Goal: Find specific page/section: Locate a particular part of the current website

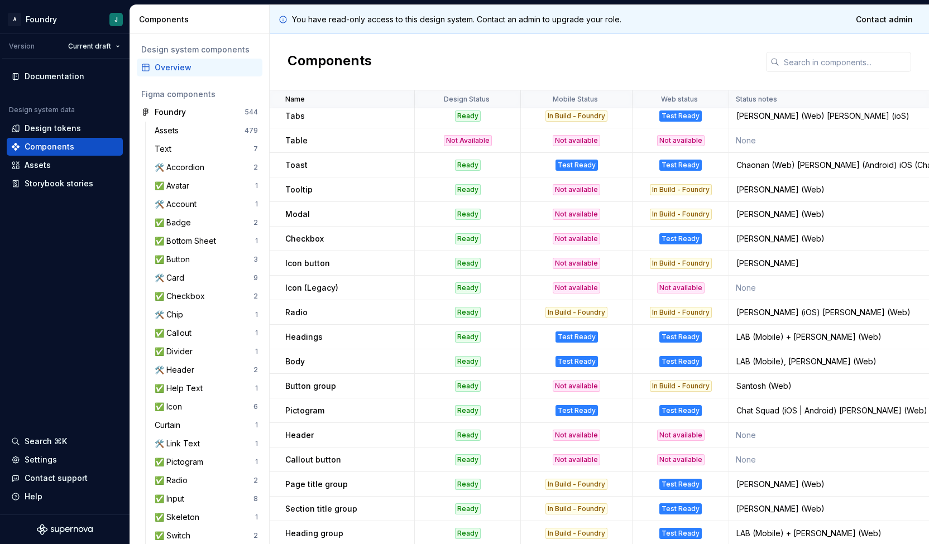
scroll to position [896, 0]
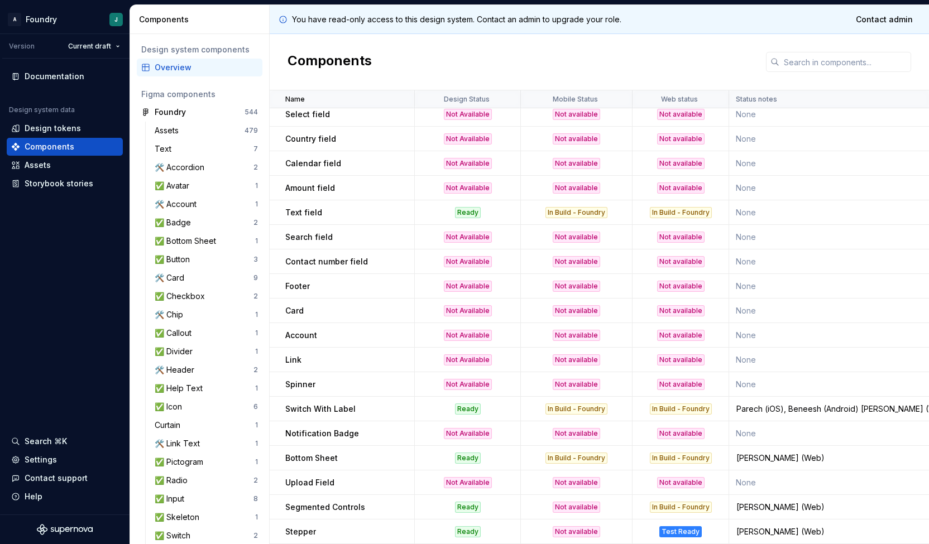
click at [285, 232] on p "Search field" at bounding box center [308, 237] width 47 height 11
click at [343, 250] on td "Contact number field" at bounding box center [342, 262] width 145 height 25
click at [299, 233] on p "Search field" at bounding box center [308, 237] width 47 height 11
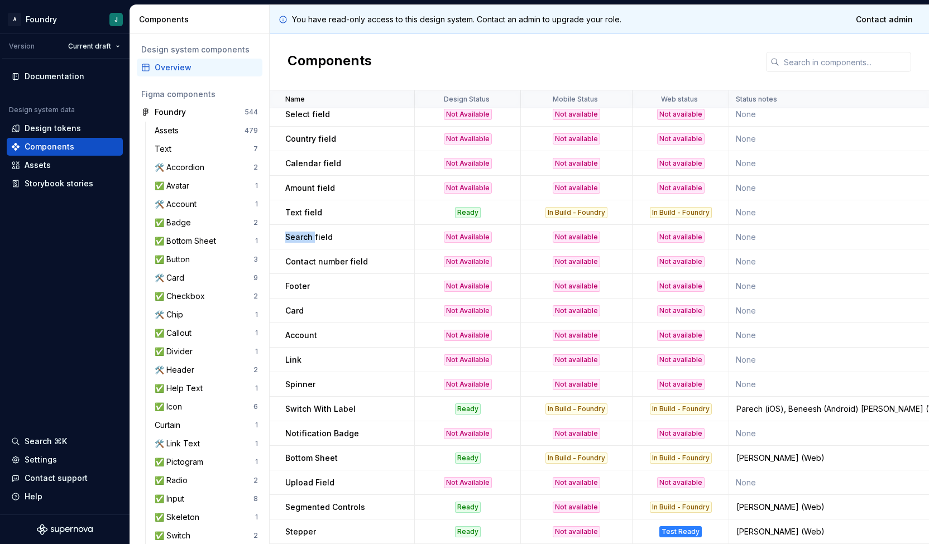
click at [299, 233] on p "Search field" at bounding box center [308, 237] width 47 height 11
click at [327, 232] on p "Search field" at bounding box center [308, 237] width 47 height 11
click at [294, 232] on p "Search field" at bounding box center [308, 237] width 47 height 11
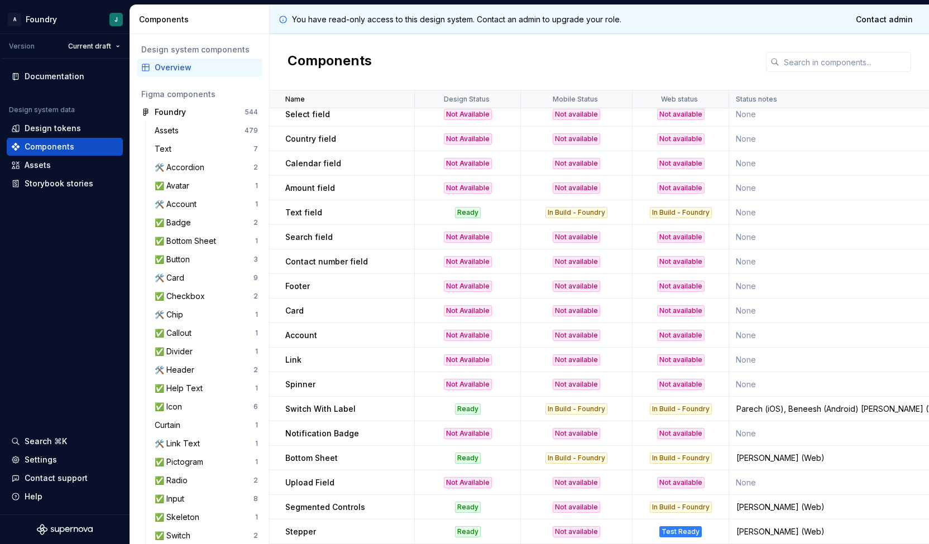
click at [319, 237] on td "Search field" at bounding box center [342, 237] width 145 height 25
click at [319, 234] on p "Search field" at bounding box center [308, 237] width 47 height 11
click at [314, 250] on td "Contact number field" at bounding box center [342, 262] width 145 height 25
click at [305, 256] on p "Contact number field" at bounding box center [326, 261] width 83 height 11
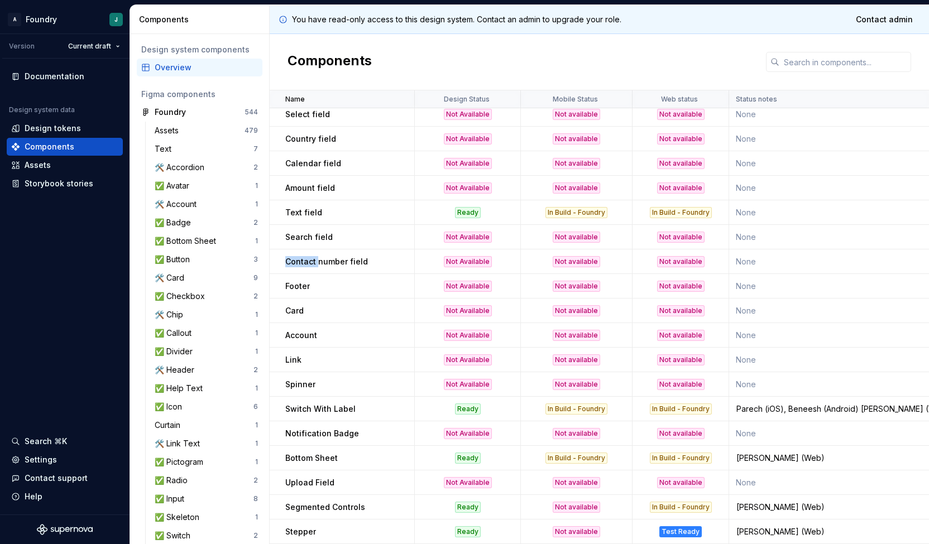
click at [305, 256] on p "Contact number field" at bounding box center [326, 261] width 83 height 11
click at [323, 258] on p "Contact number field" at bounding box center [326, 261] width 83 height 11
click at [355, 258] on p "Contact number field" at bounding box center [326, 261] width 83 height 11
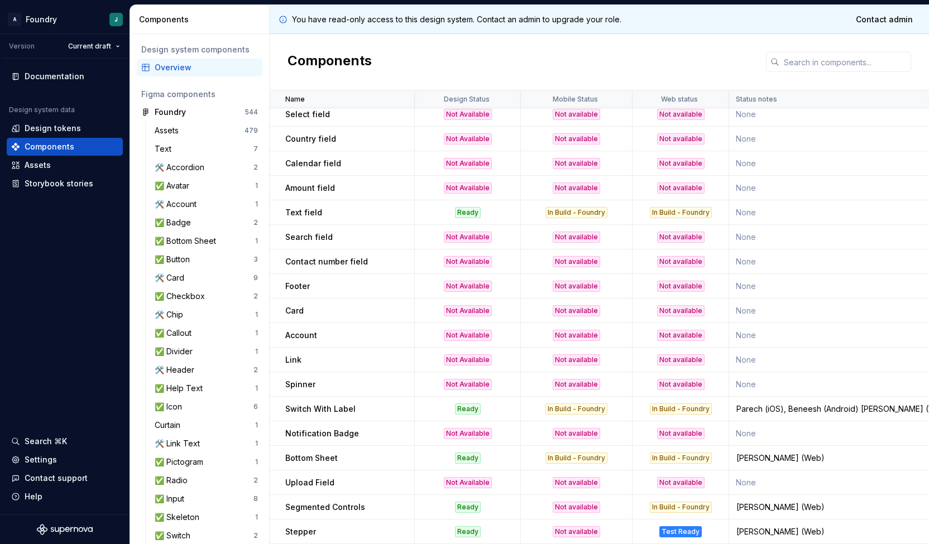
click at [289, 232] on p "Search field" at bounding box center [308, 237] width 47 height 11
click at [319, 236] on p "Search field" at bounding box center [308, 237] width 47 height 11
click at [303, 257] on p "Contact number field" at bounding box center [326, 261] width 83 height 11
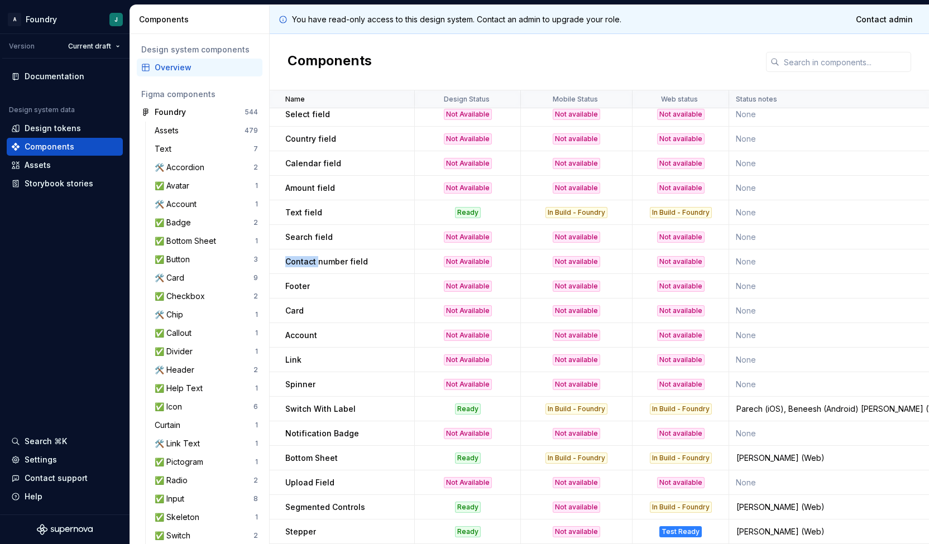
click at [303, 257] on p "Contact number field" at bounding box center [326, 261] width 83 height 11
click at [331, 257] on p "Contact number field" at bounding box center [326, 261] width 83 height 11
click at [355, 257] on p "Contact number field" at bounding box center [326, 261] width 83 height 11
click at [294, 250] on td "Contact number field" at bounding box center [342, 262] width 145 height 25
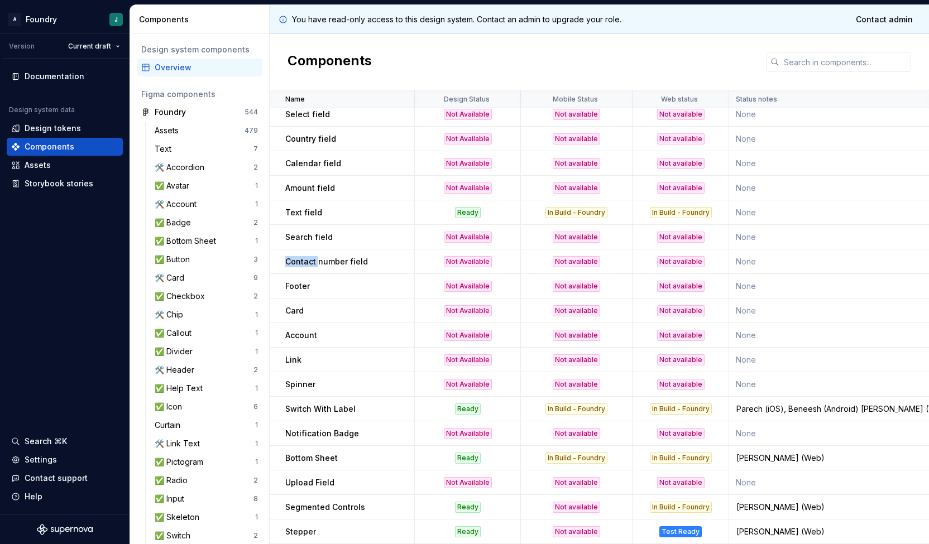
click at [294, 250] on td "Contact number field" at bounding box center [342, 262] width 145 height 25
click at [289, 232] on p "Search field" at bounding box center [308, 237] width 47 height 11
click at [293, 225] on td "Search field" at bounding box center [342, 237] width 145 height 25
click at [288, 213] on td "Text field" at bounding box center [342, 212] width 145 height 25
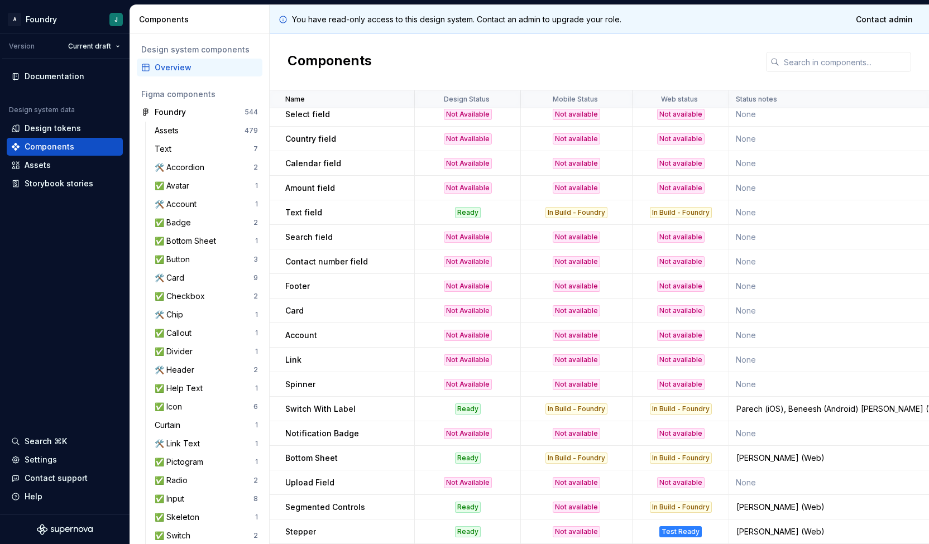
click at [295, 207] on p "Text field" at bounding box center [303, 212] width 37 height 11
click at [308, 207] on p "Text field" at bounding box center [303, 212] width 37 height 11
click at [290, 208] on p "Text field" at bounding box center [303, 212] width 37 height 11
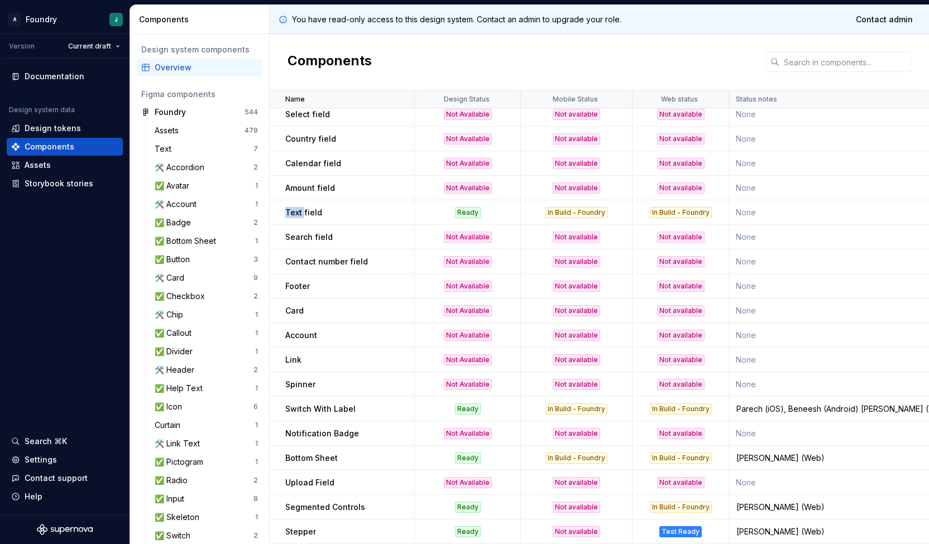
click at [290, 208] on p "Text field" at bounding box center [303, 212] width 37 height 11
click at [288, 290] on td "Footer" at bounding box center [342, 286] width 145 height 25
click at [299, 256] on p "Contact number field" at bounding box center [326, 261] width 83 height 11
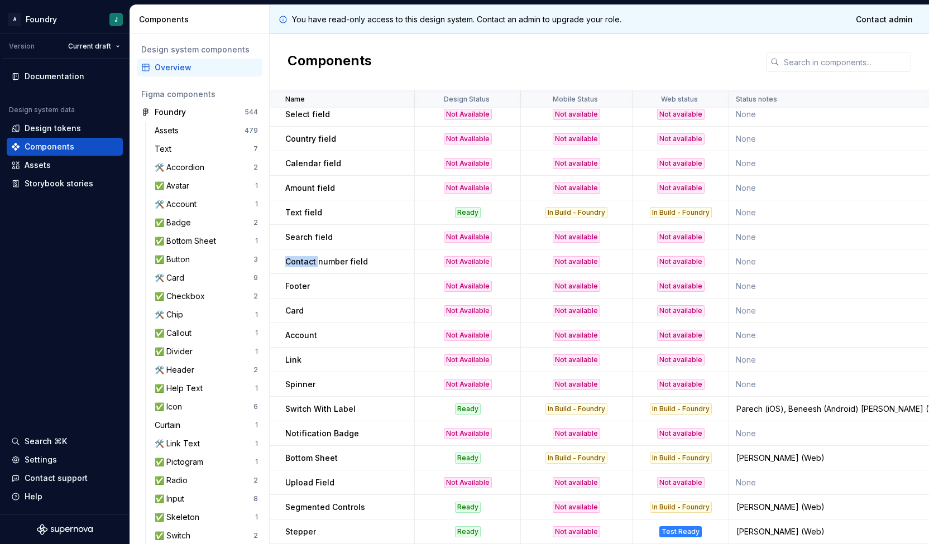
click at [299, 256] on p "Contact number field" at bounding box center [326, 261] width 83 height 11
click at [286, 232] on p "Search field" at bounding box center [308, 237] width 47 height 11
click at [291, 260] on p "Contact number field" at bounding box center [326, 261] width 83 height 11
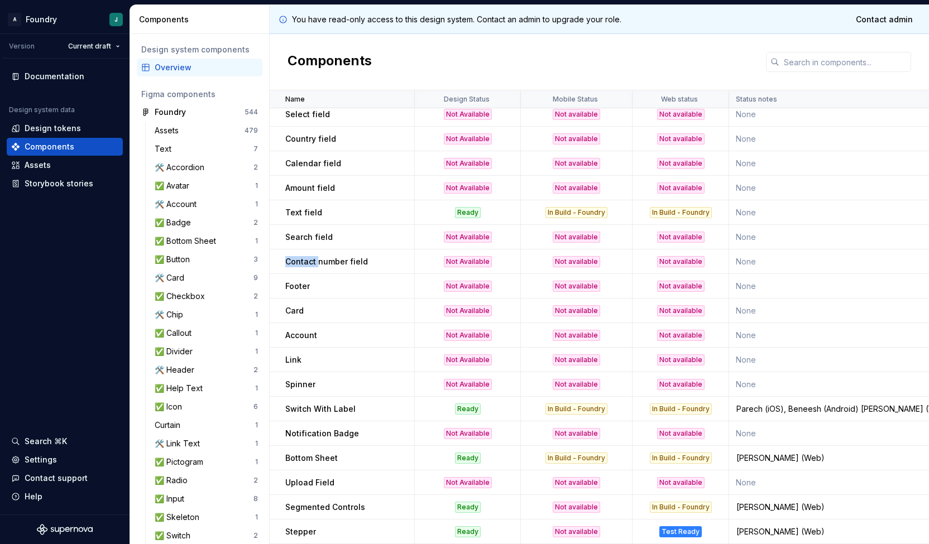
click at [291, 260] on p "Contact number field" at bounding box center [326, 261] width 83 height 11
click at [359, 261] on td "Contact number field" at bounding box center [342, 262] width 145 height 25
click at [332, 256] on p "Contact number field" at bounding box center [326, 261] width 83 height 11
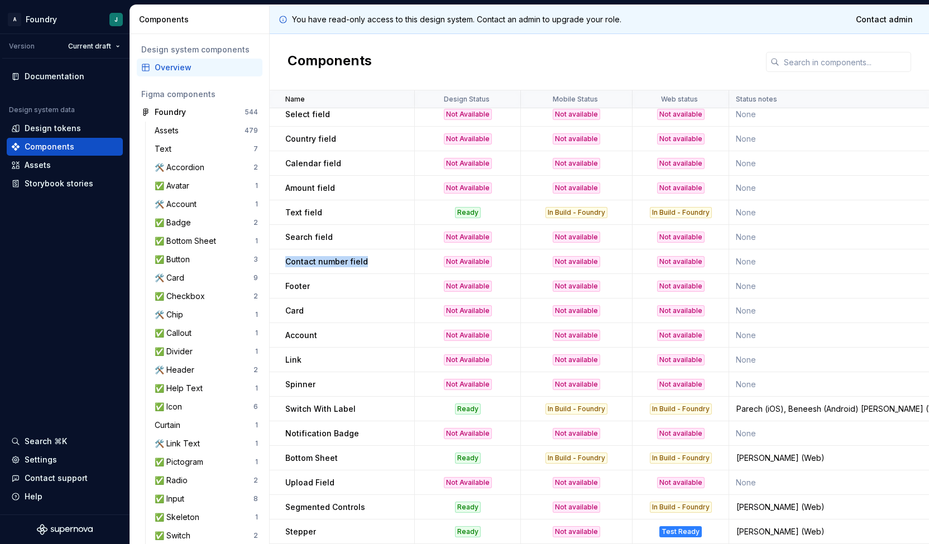
click at [332, 256] on p "Contact number field" at bounding box center [326, 261] width 83 height 11
click at [305, 256] on p "Contact number field" at bounding box center [326, 261] width 83 height 11
click at [342, 260] on p "Contact number field" at bounding box center [326, 261] width 83 height 11
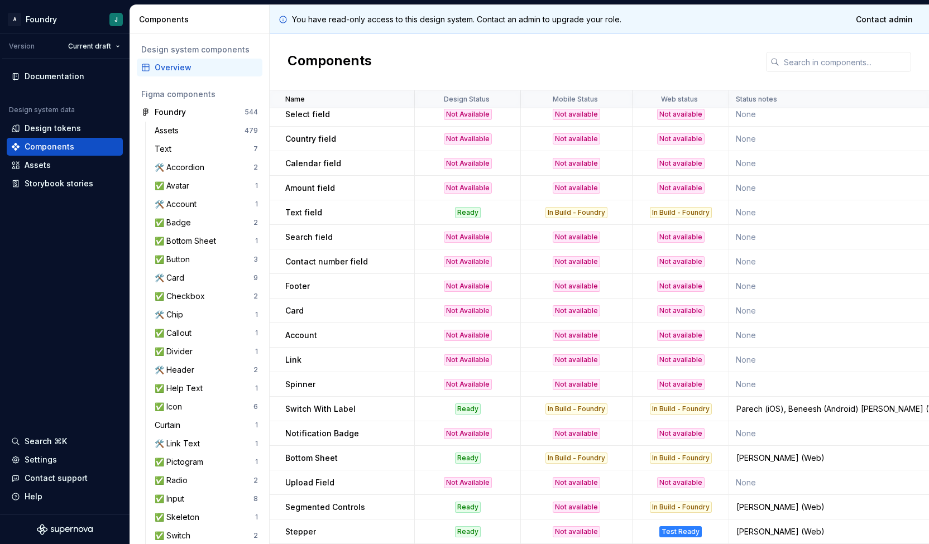
click at [356, 258] on p "Contact number field" at bounding box center [326, 261] width 83 height 11
click at [289, 233] on p "Search field" at bounding box center [308, 237] width 47 height 11
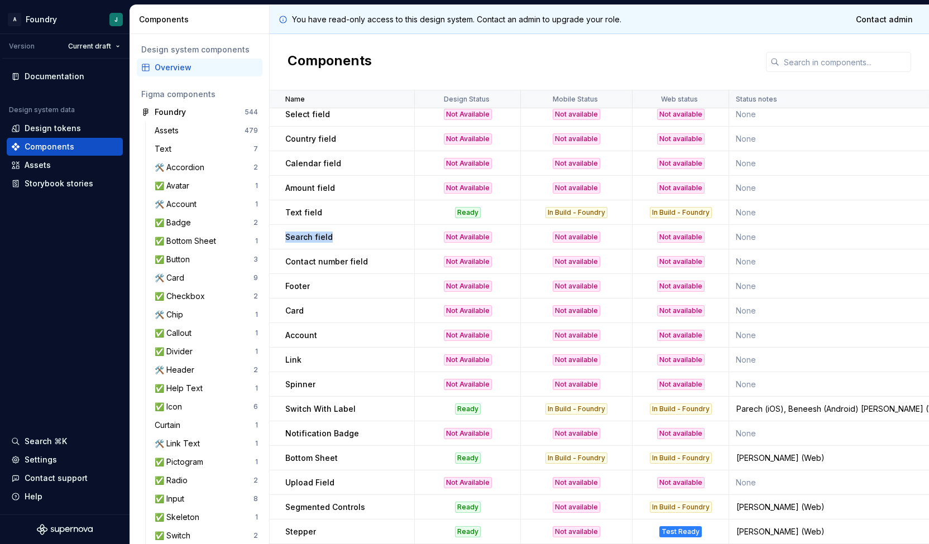
click at [289, 233] on p "Search field" at bounding box center [308, 237] width 47 height 11
click at [300, 261] on p "Contact number field" at bounding box center [326, 261] width 83 height 11
click at [296, 225] on td "Search field" at bounding box center [342, 237] width 145 height 25
